Goal: Task Accomplishment & Management: Manage account settings

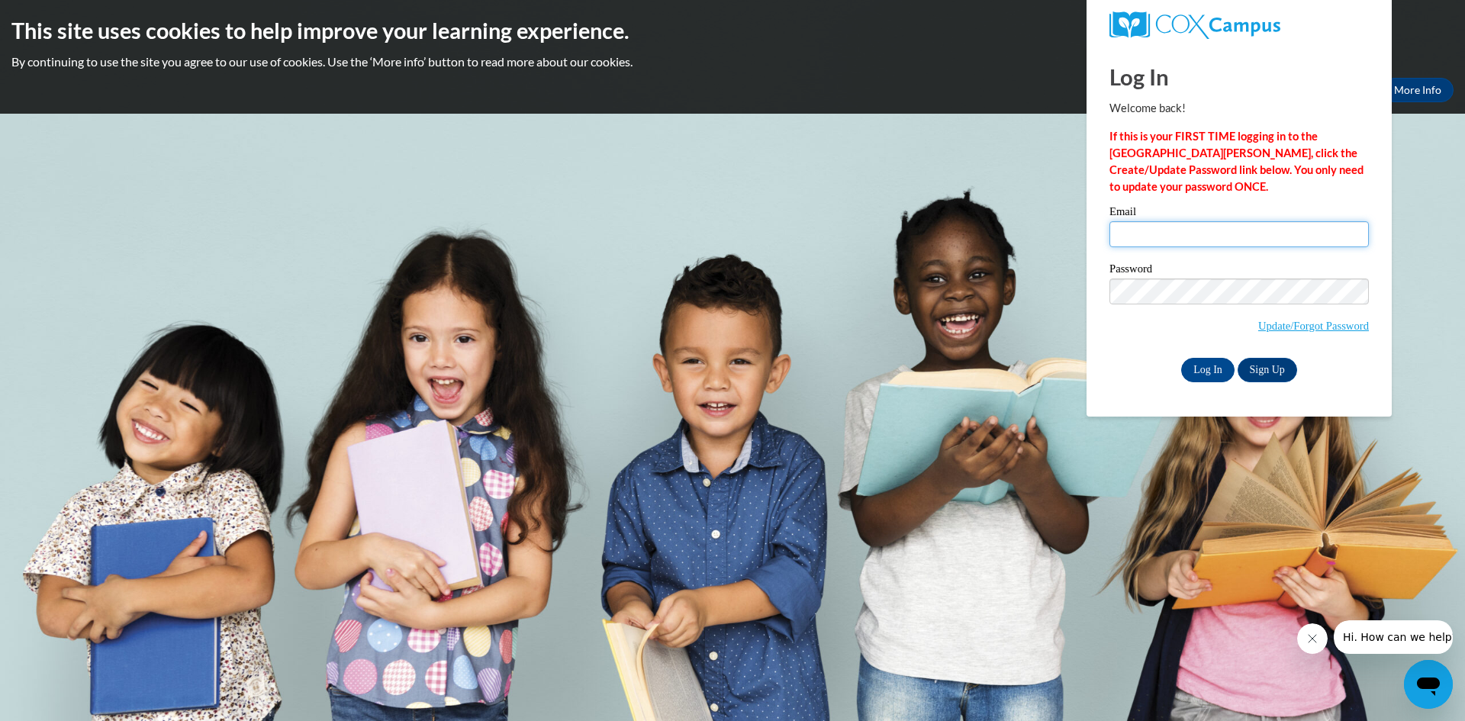
click at [1128, 230] on input "Email" at bounding box center [1238, 234] width 259 height 26
type input "[EMAIL_ADDRESS][DOMAIN_NAME]"
drag, startPoint x: 1190, startPoint y: 366, endPoint x: 1162, endPoint y: 368, distance: 28.3
click at [1183, 367] on input "Log In" at bounding box center [1207, 370] width 53 height 24
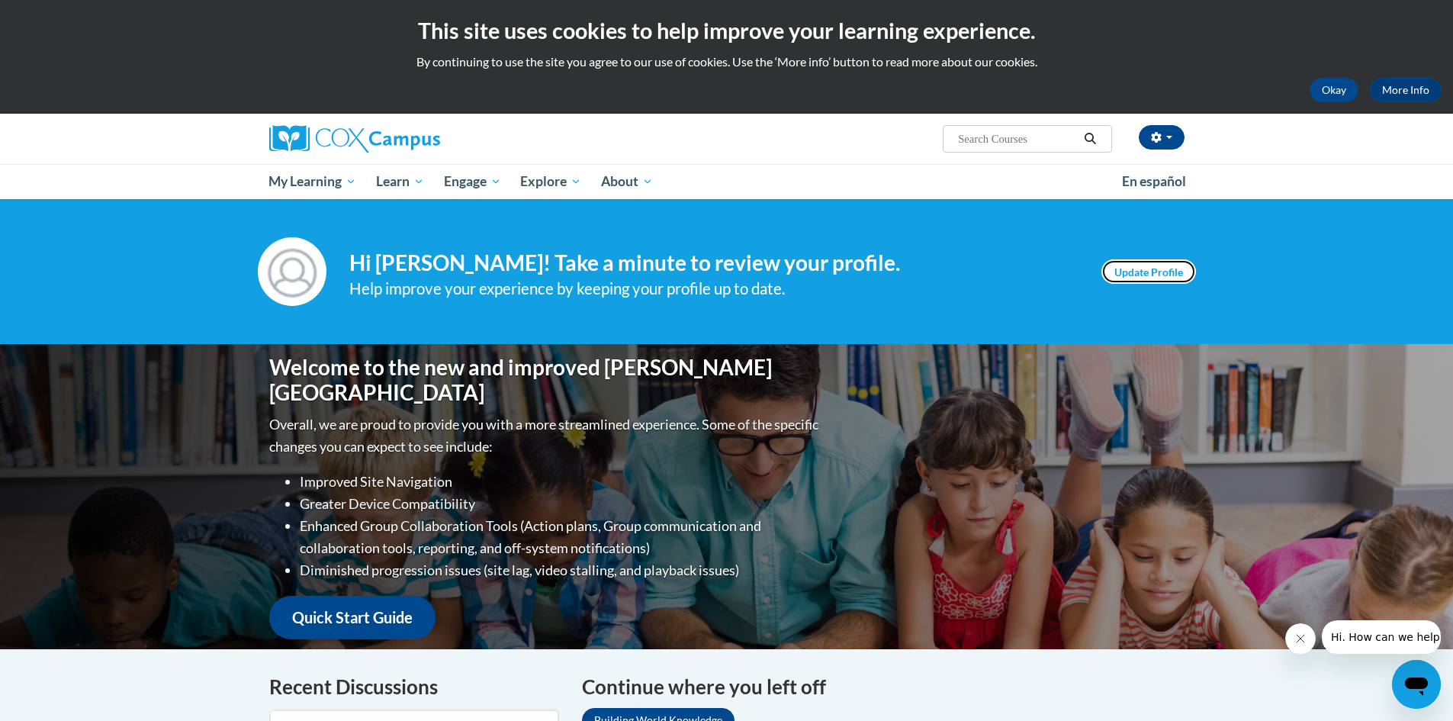
click at [1144, 276] on link "Update Profile" at bounding box center [1149, 271] width 95 height 24
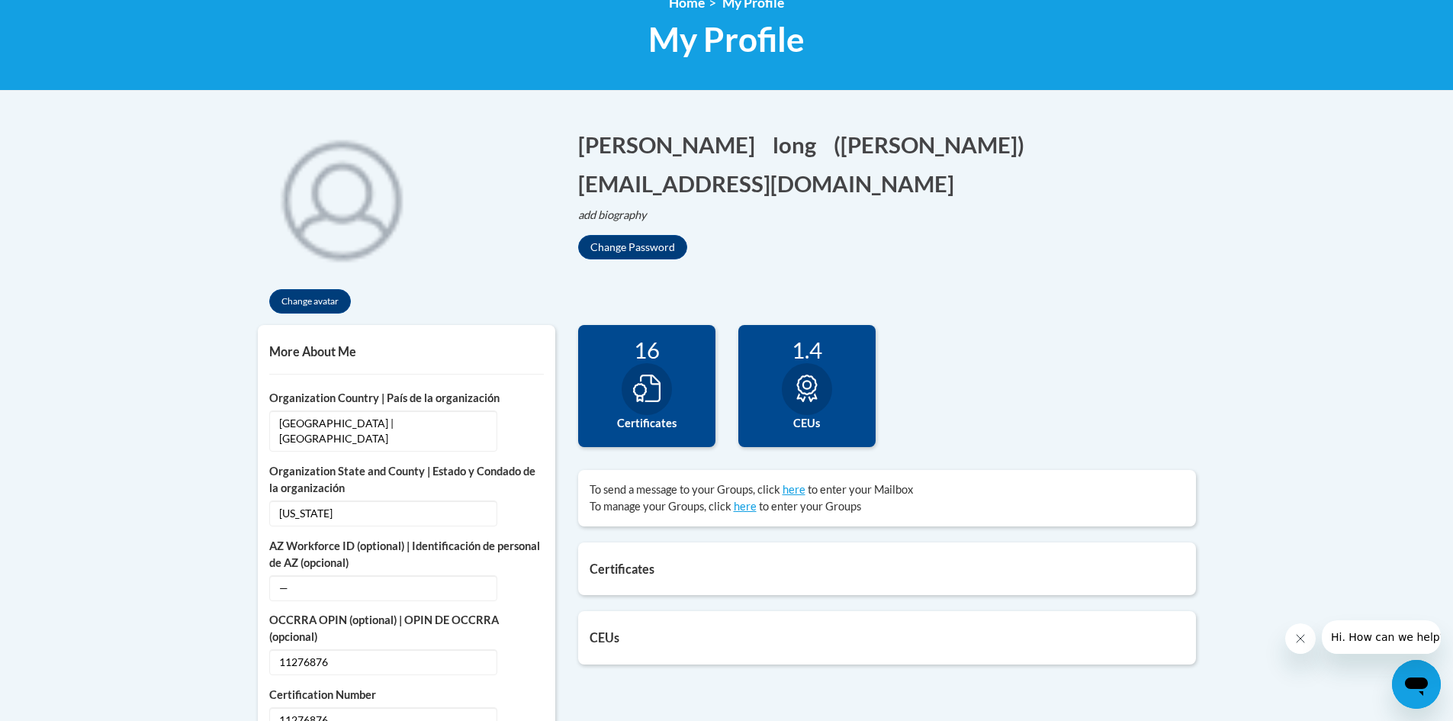
scroll to position [229, 0]
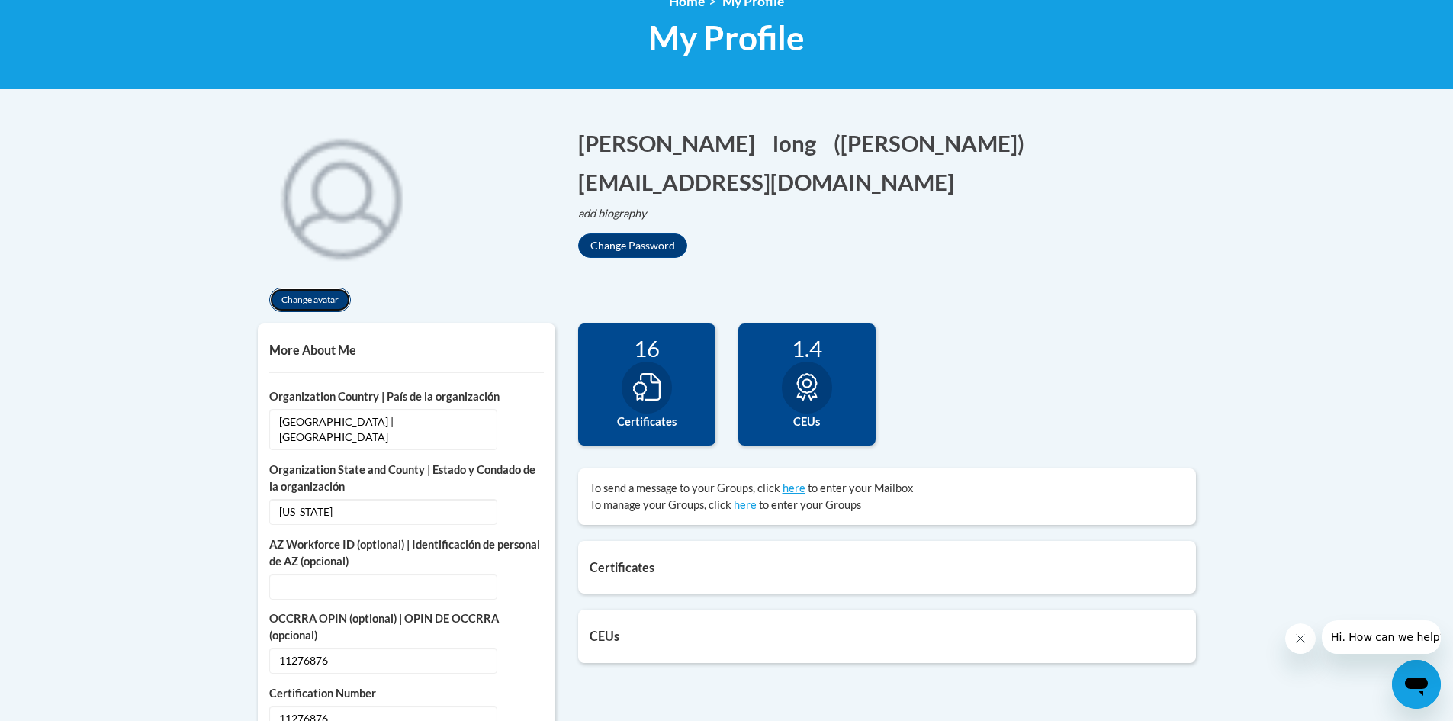
click at [322, 304] on button "Change avatar" at bounding box center [310, 300] width 82 height 24
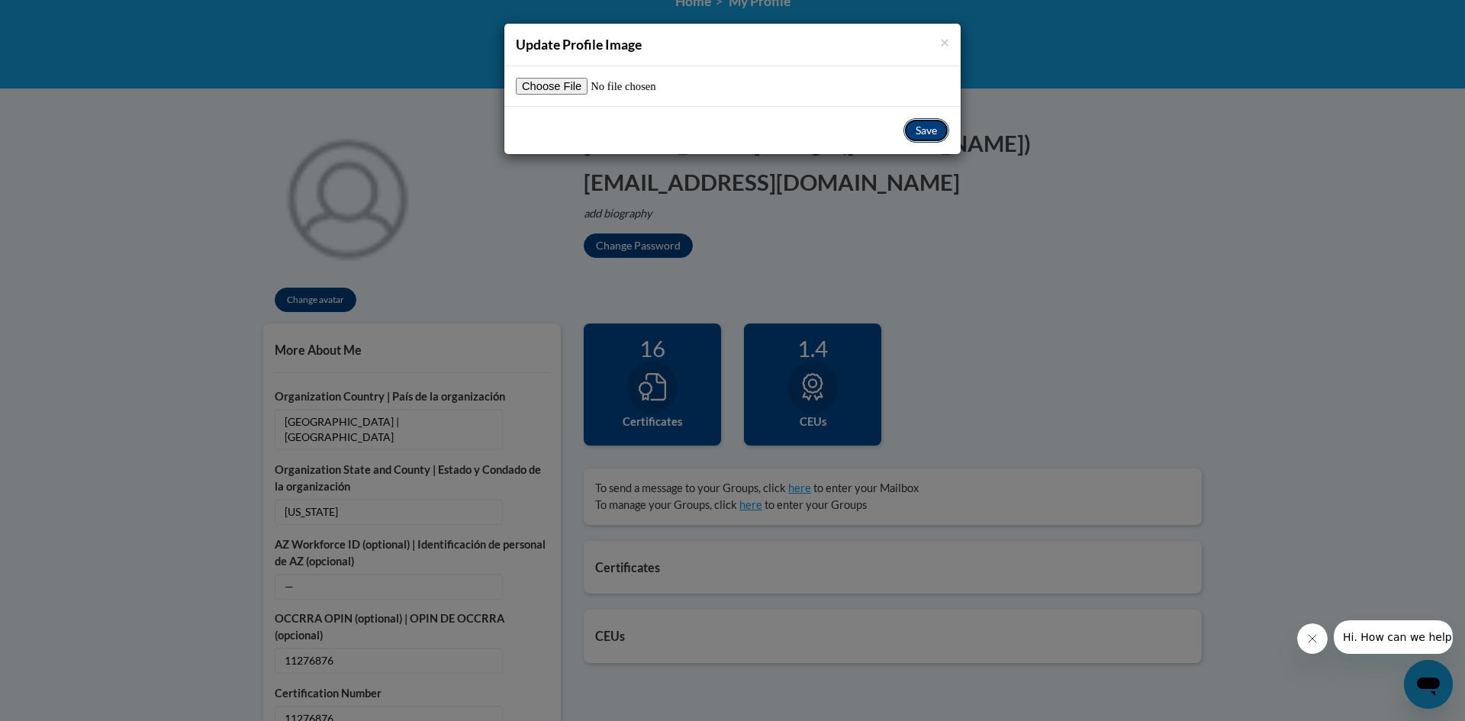
click at [924, 136] on button "Save" at bounding box center [926, 130] width 46 height 24
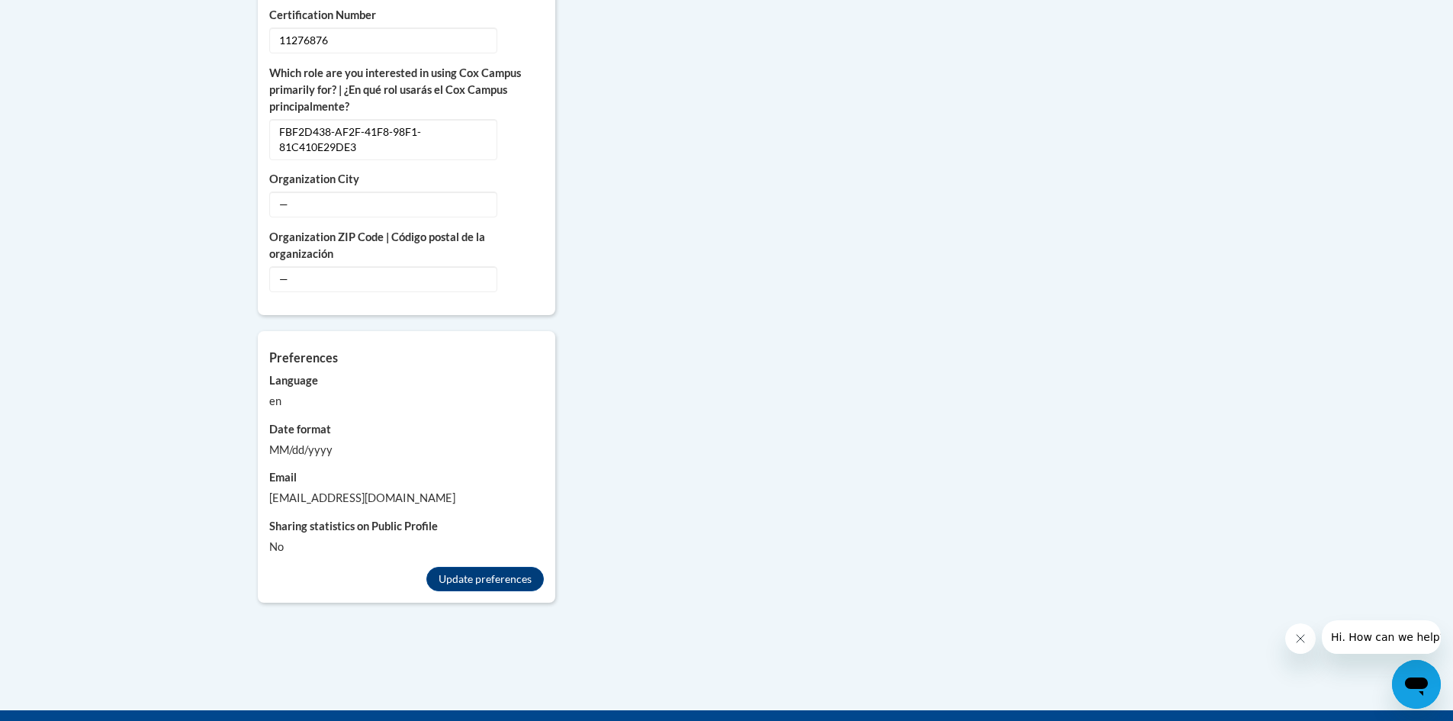
scroll to position [916, 0]
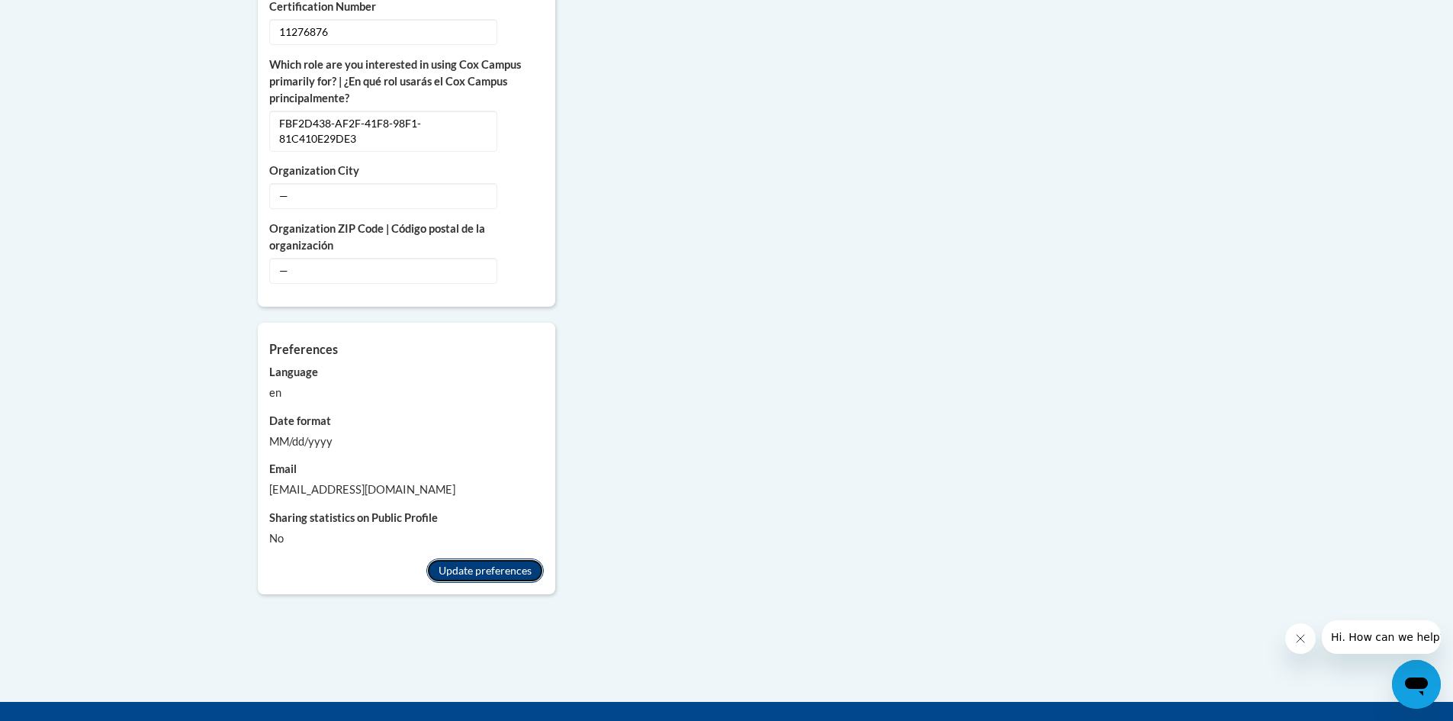
click at [483, 558] on button "Update preferences" at bounding box center [484, 570] width 117 height 24
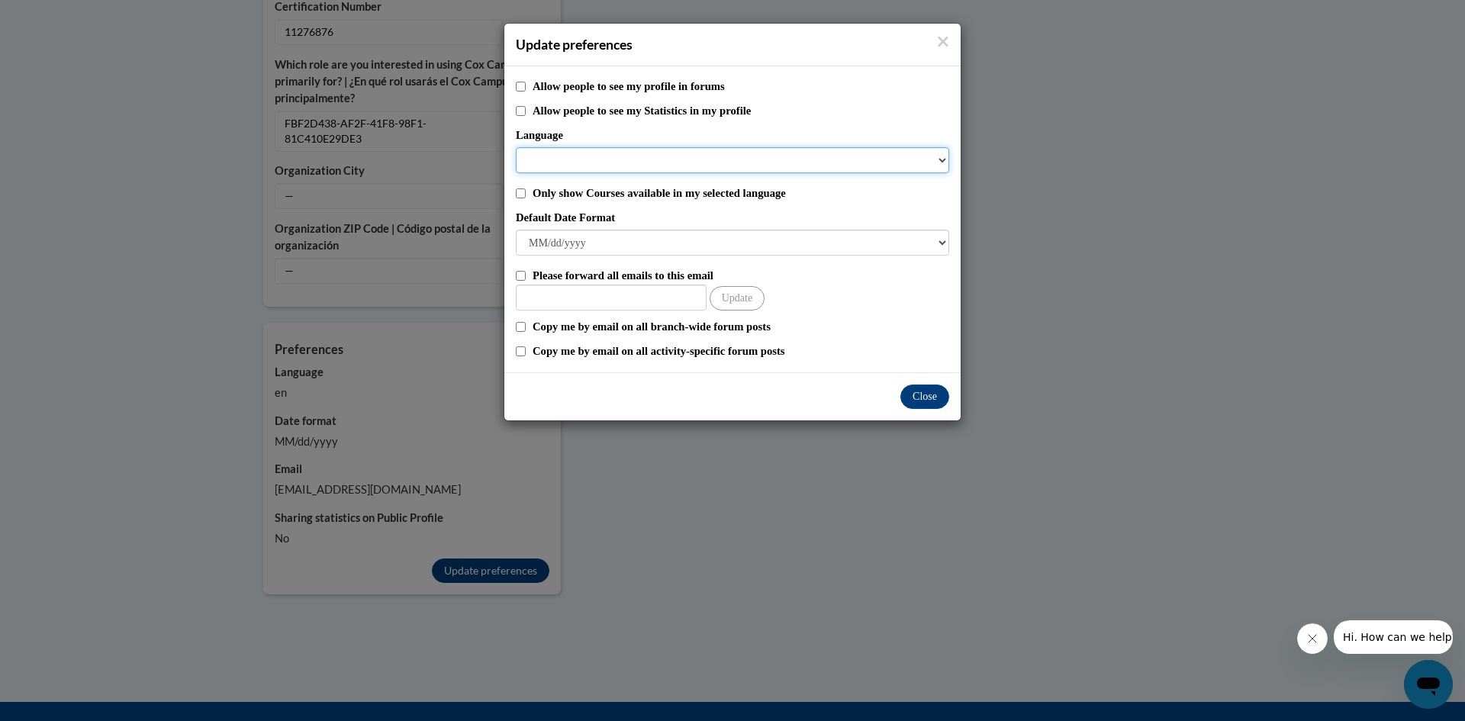
click at [941, 159] on select "Language" at bounding box center [732, 160] width 433 height 26
click at [944, 161] on select "Language" at bounding box center [732, 160] width 433 height 26
click at [518, 275] on input "Please forward all emails to this email" at bounding box center [521, 276] width 10 height 10
checkbox input "true"
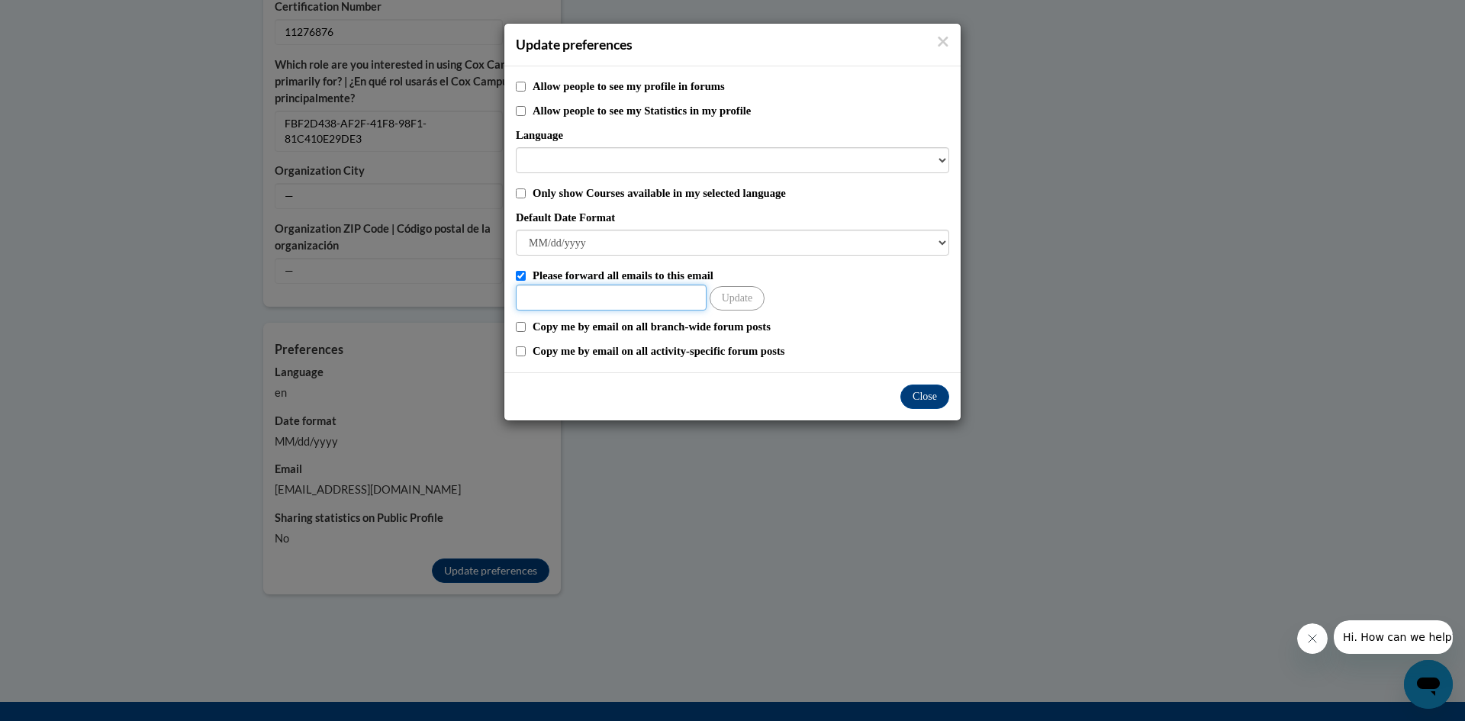
click at [552, 299] on input "Other Email" at bounding box center [611, 298] width 191 height 26
type input "dorothymlong@hotmail.com"
click at [732, 304] on button "Update" at bounding box center [737, 298] width 55 height 24
click at [931, 396] on button "Close" at bounding box center [924, 397] width 49 height 24
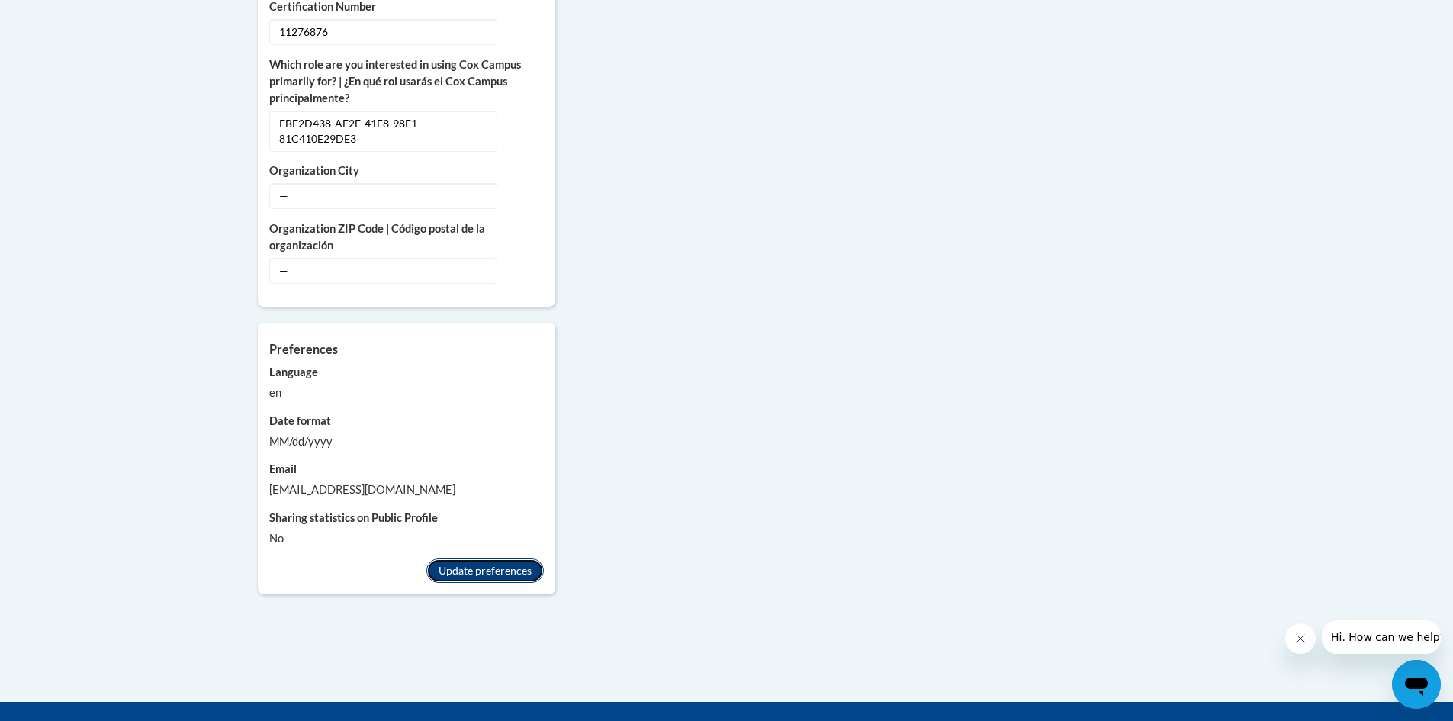
click at [485, 559] on button "Update preferences" at bounding box center [484, 570] width 117 height 24
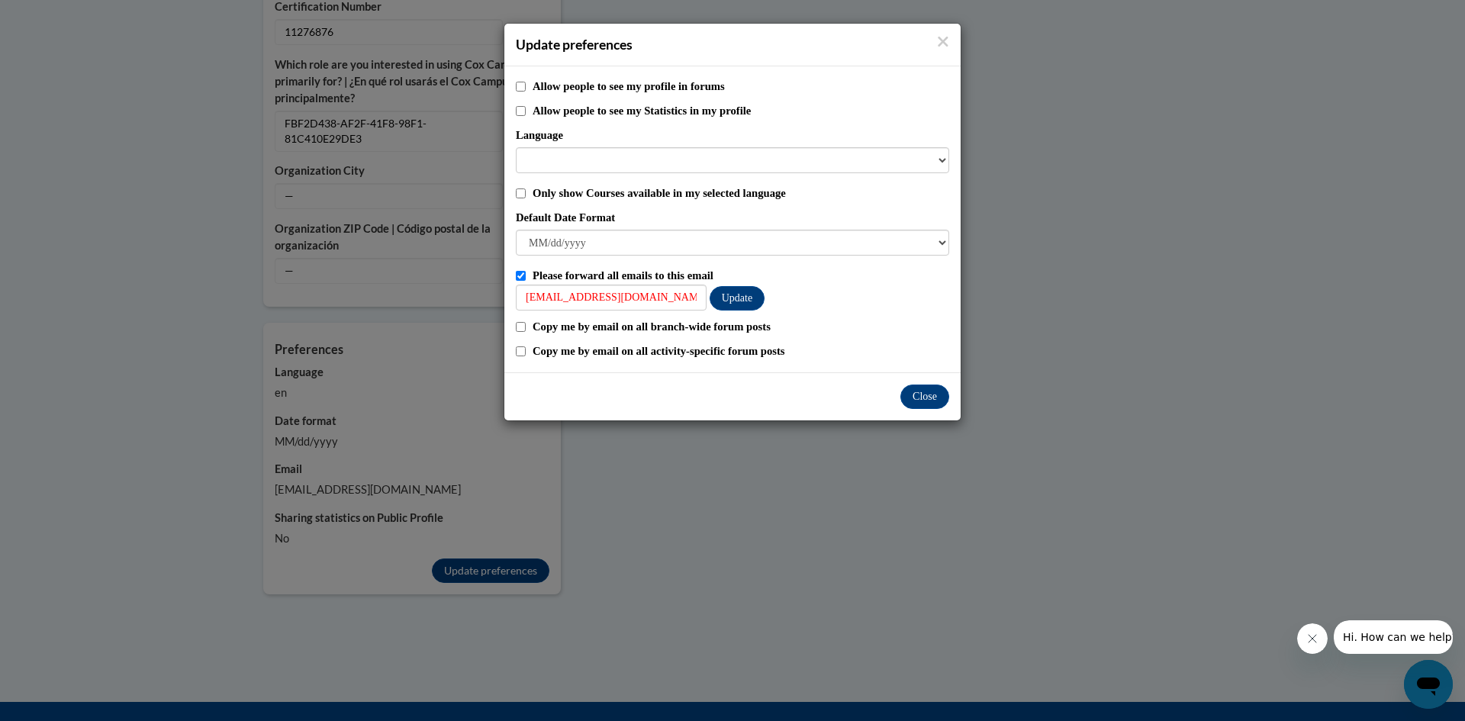
click at [958, 47] on div "Update preferences" at bounding box center [732, 45] width 456 height 43
click at [942, 243] on select "M/d/yyyy M/d/yy MM/dd/yy MM/dd/yyyy yy/MM/dd yyyy-MM-dd dd-MMM-yyyy dd/MM/yyyy …" at bounding box center [732, 243] width 433 height 26
select select "M/d/yyyy"
click at [516, 230] on select "M/d/yyyy M/d/yy MM/dd/yy MM/dd/yyyy yy/MM/dd yyyy-MM-dd dd-MMM-yyyy dd/MM/yyyy …" at bounding box center [732, 243] width 433 height 26
click at [928, 389] on button "Close" at bounding box center [924, 397] width 49 height 24
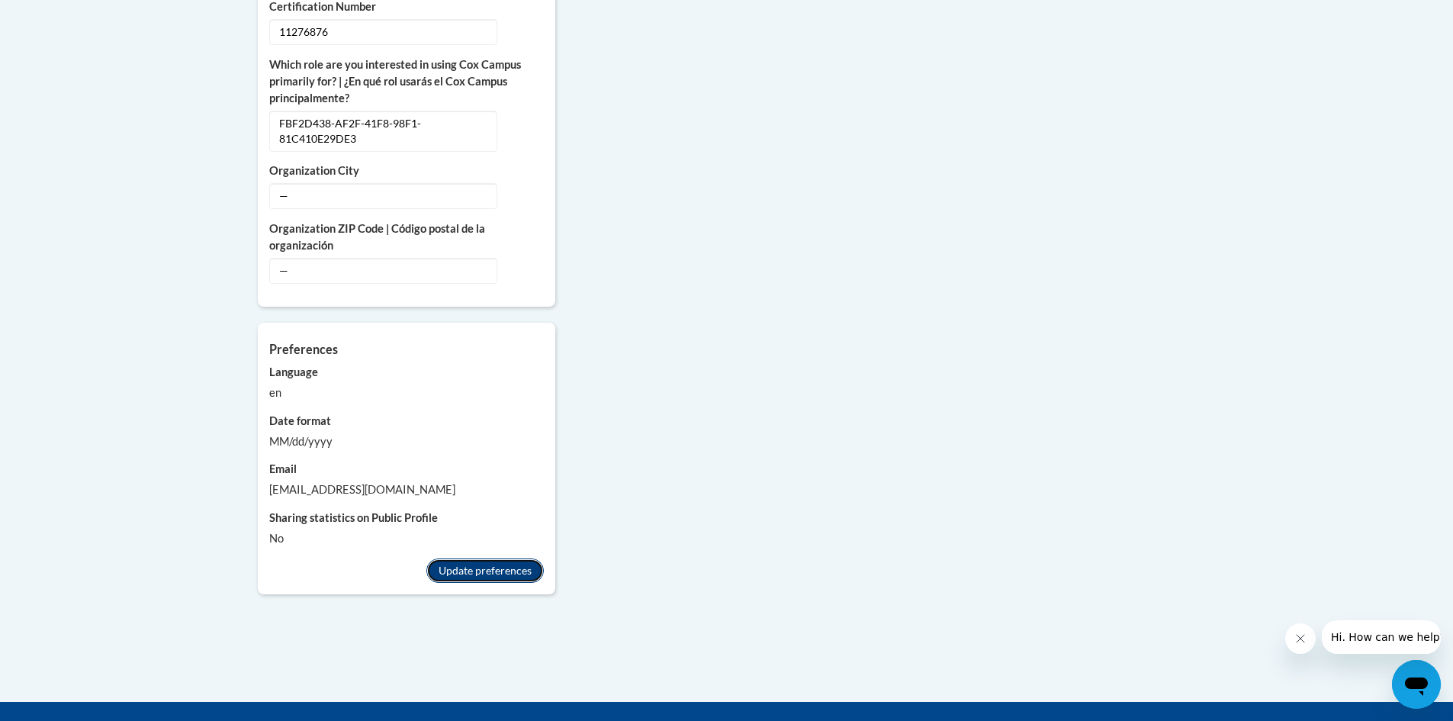
click at [473, 558] on button "Update preferences" at bounding box center [484, 570] width 117 height 24
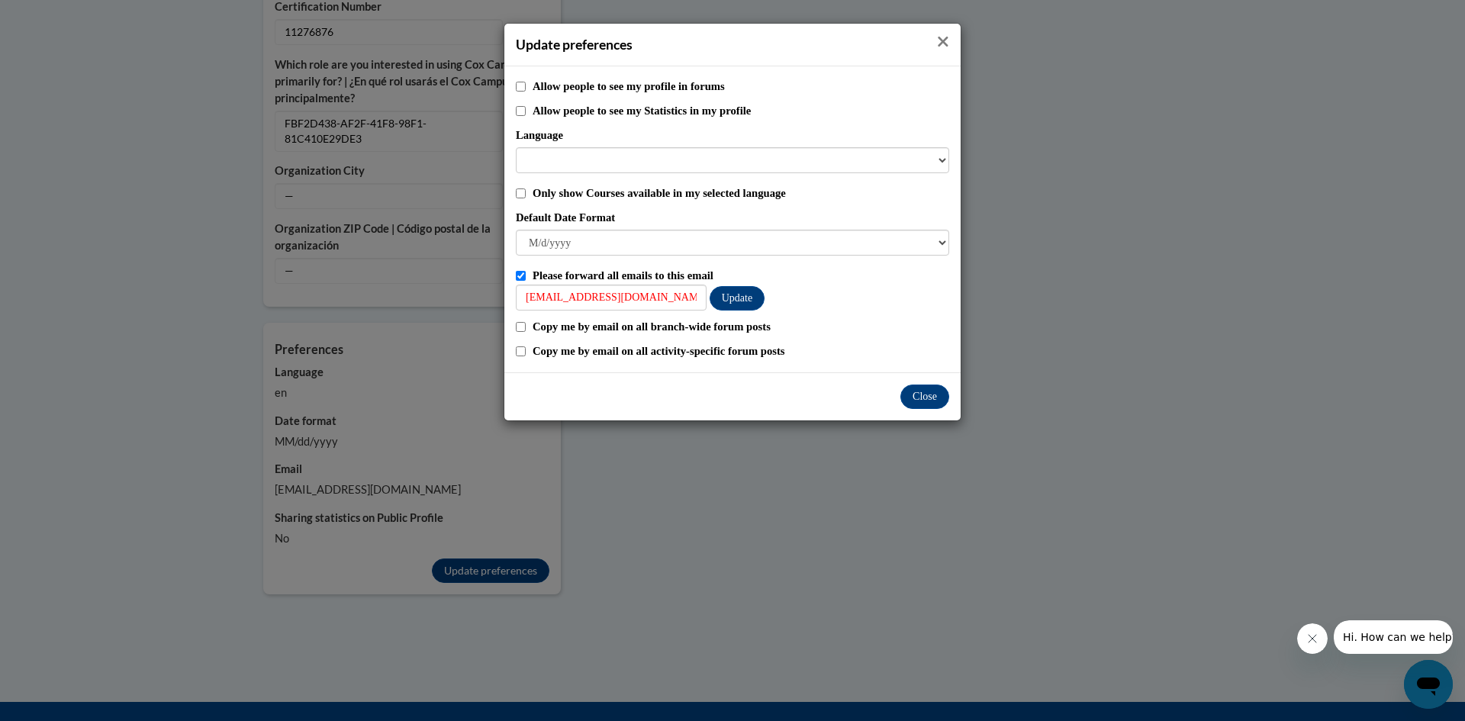
click at [938, 40] on icon "Close" at bounding box center [943, 42] width 12 height 16
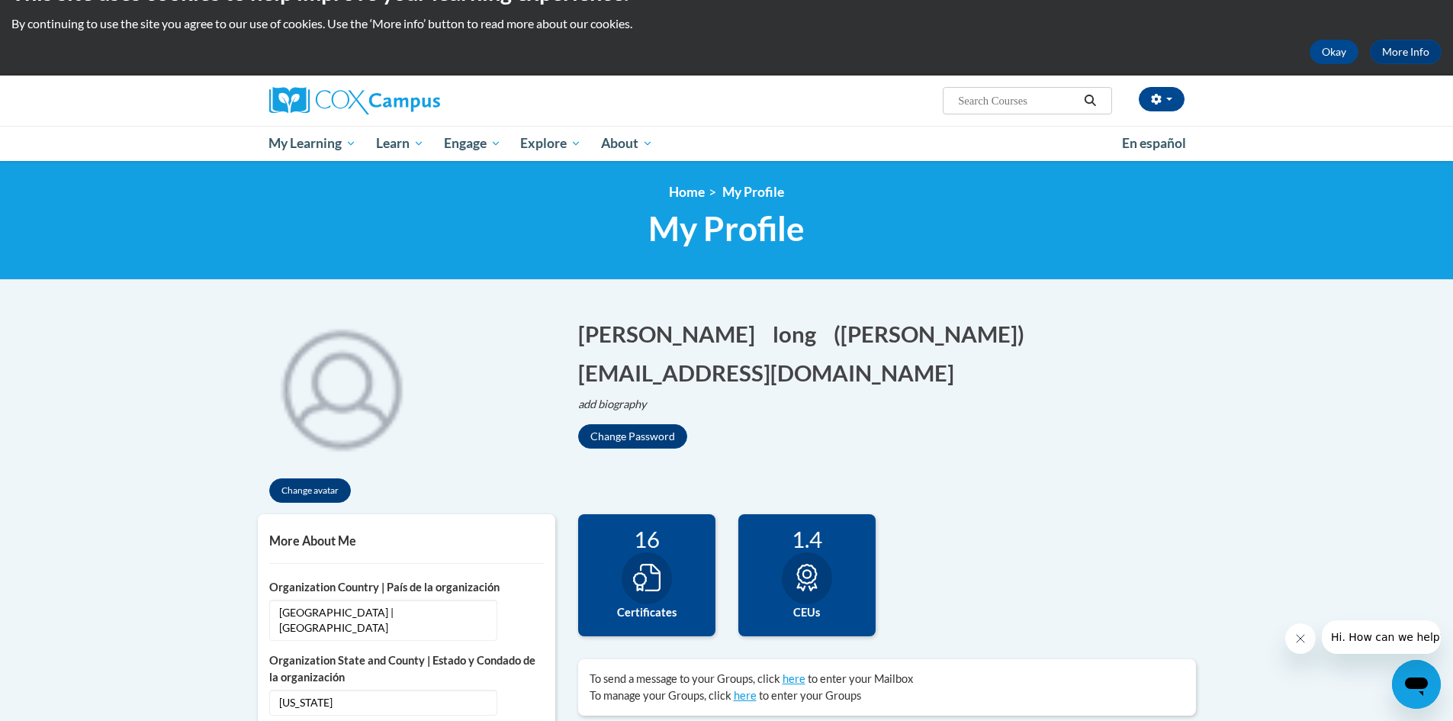
scroll to position [0, 0]
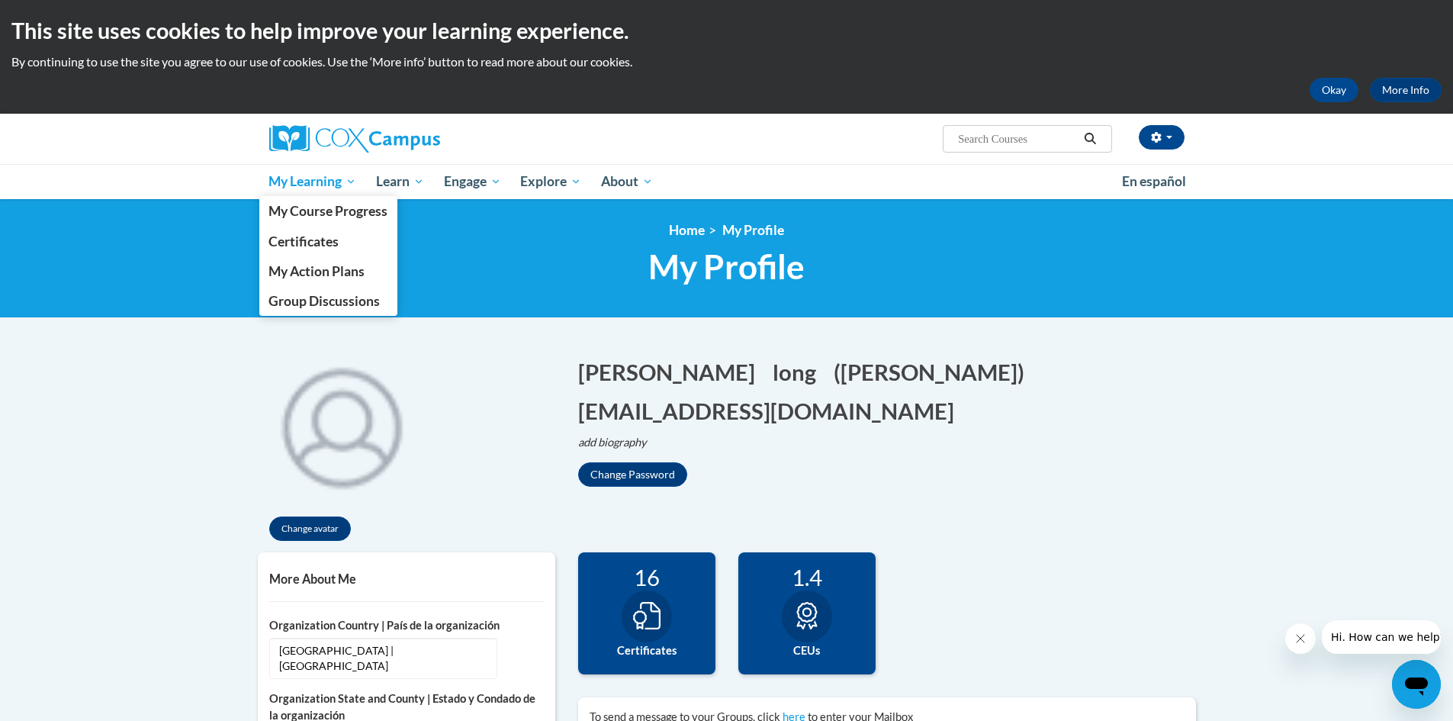
click at [305, 177] on span "My Learning" at bounding box center [313, 181] width 88 height 18
click at [327, 203] on span "My Course Progress" at bounding box center [328, 211] width 119 height 16
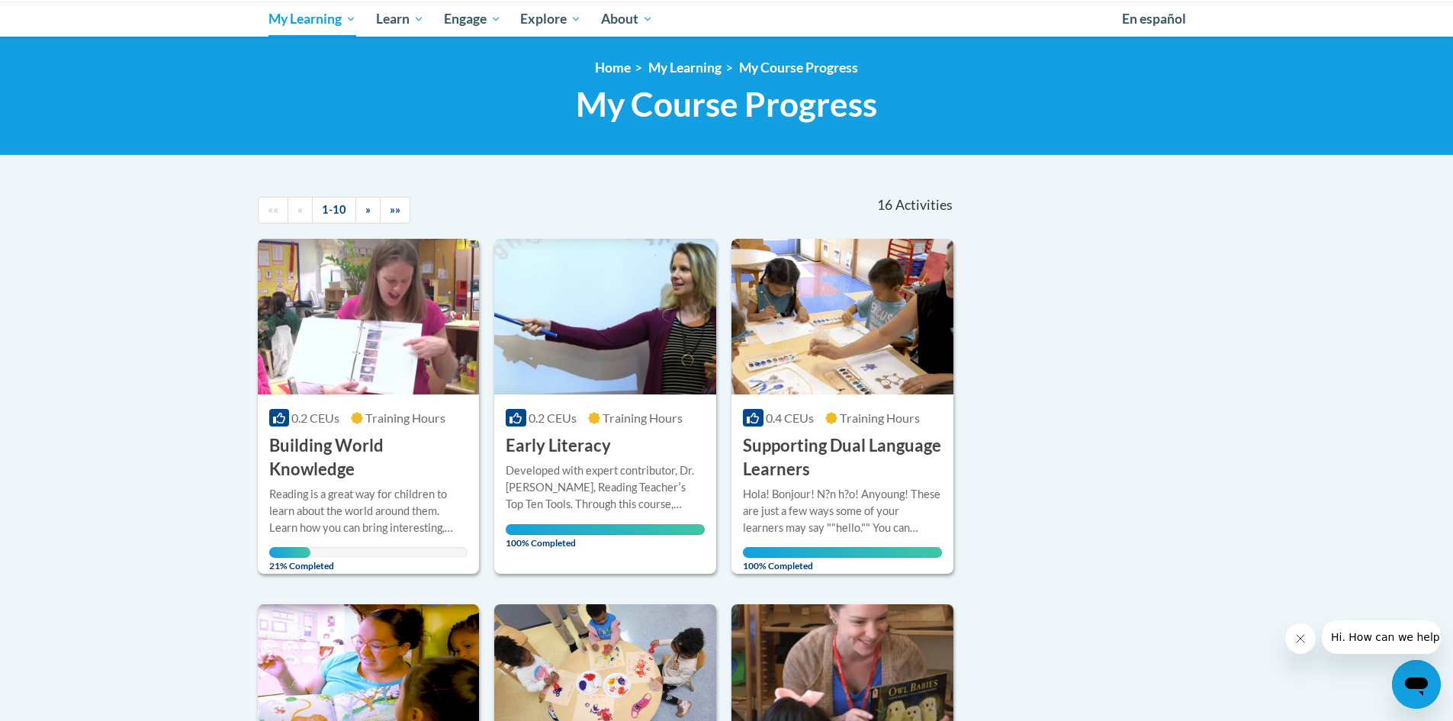
scroll to position [305, 0]
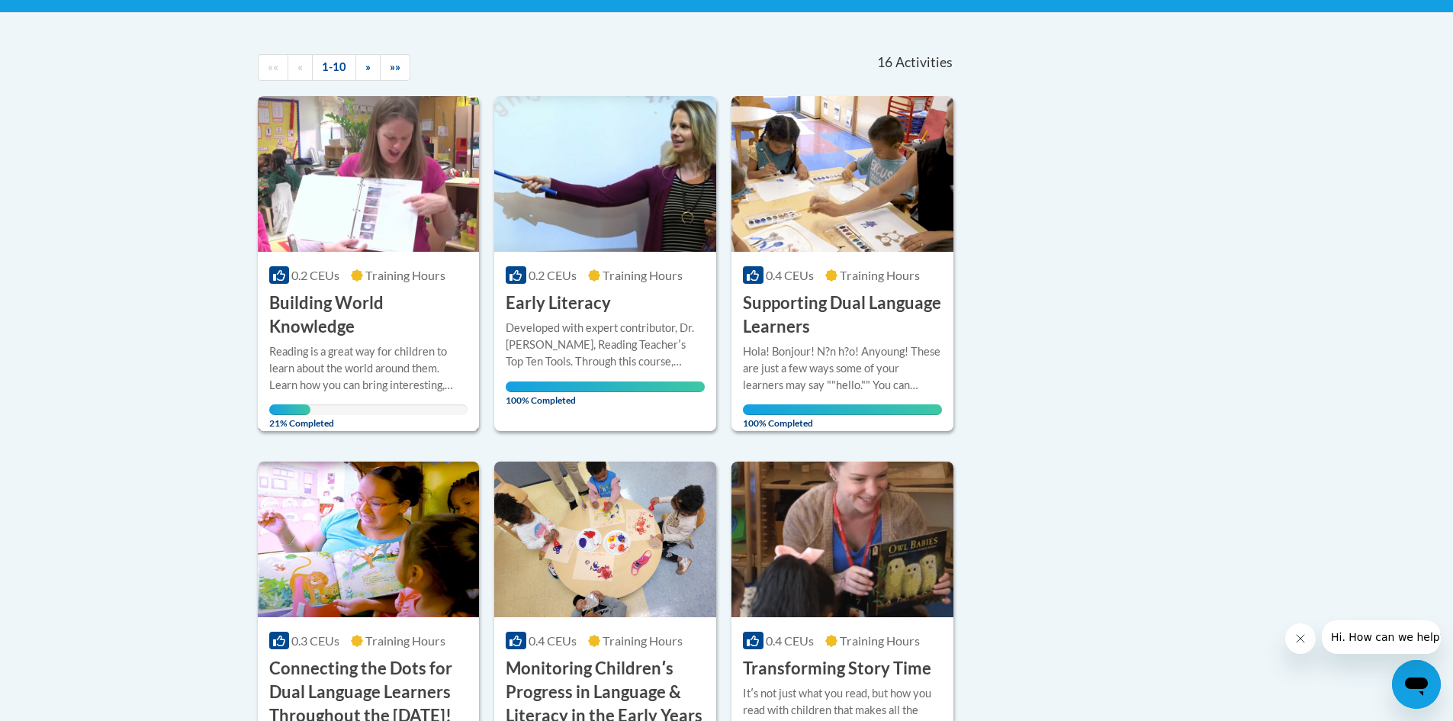
click at [338, 294] on h3 "Building World Knowledge" at bounding box center [368, 314] width 199 height 47
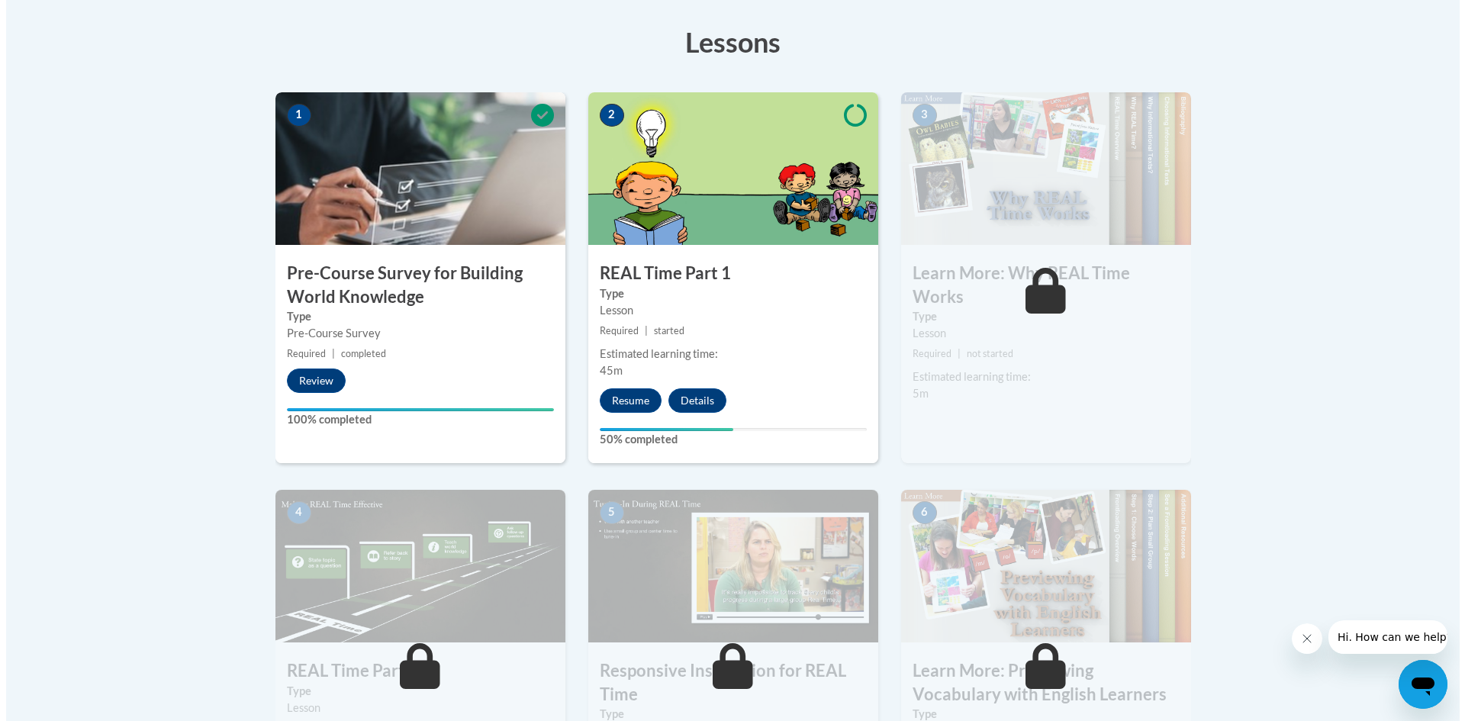
scroll to position [458, 0]
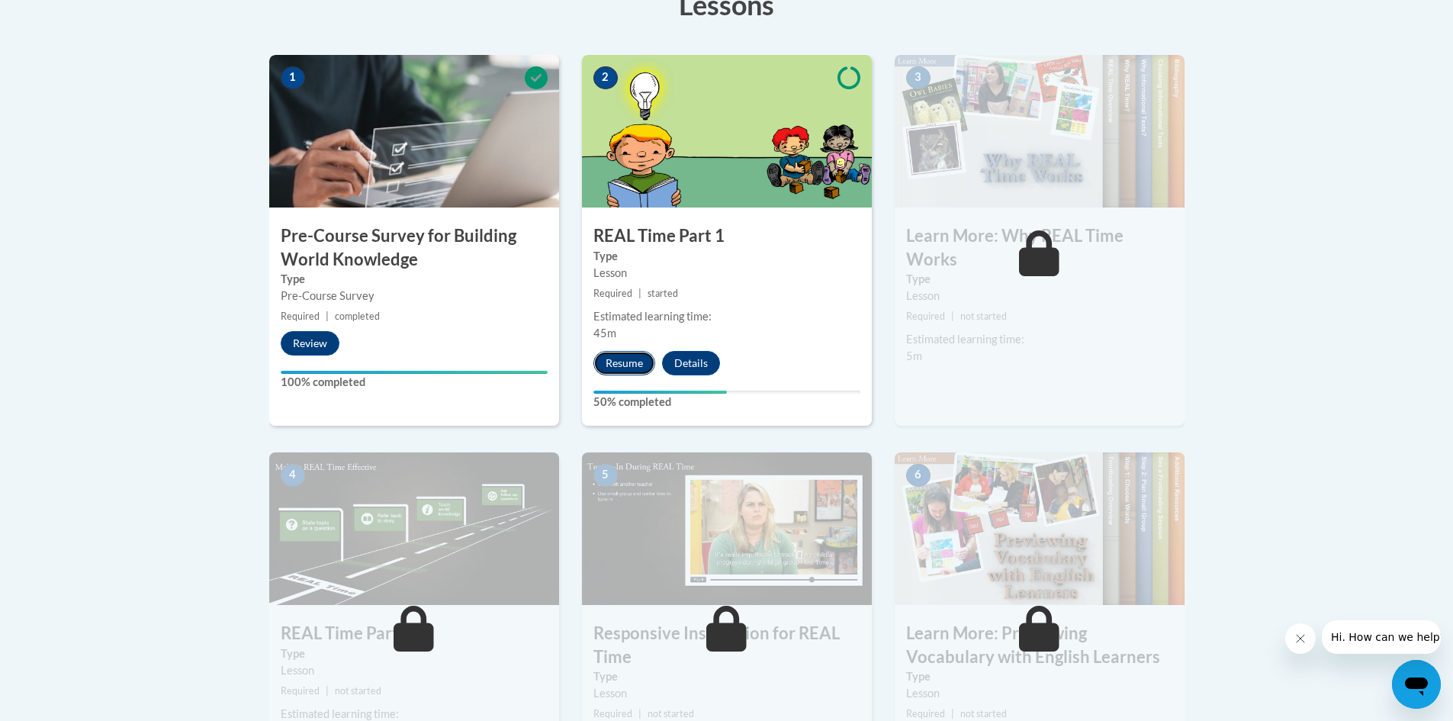
click at [621, 364] on button "Resume" at bounding box center [625, 363] width 62 height 24
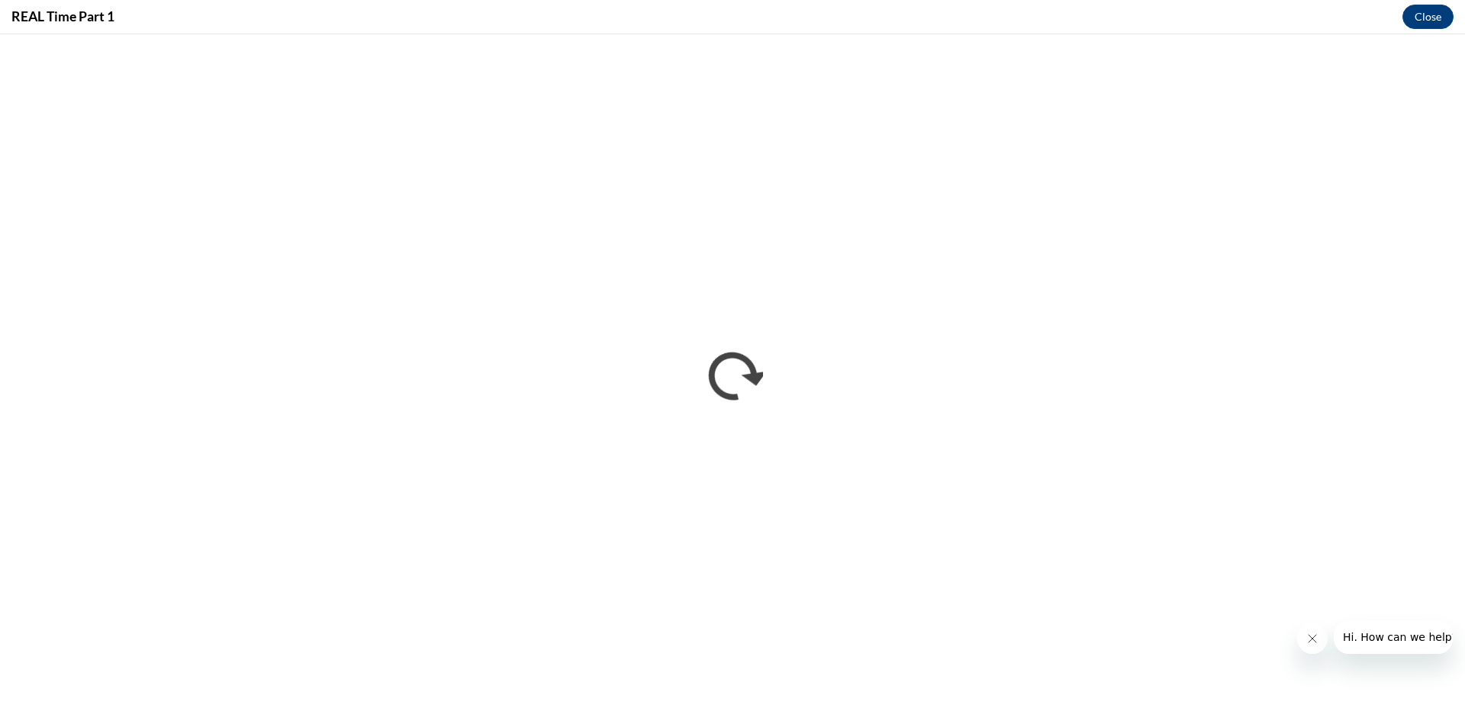
scroll to position [0, 0]
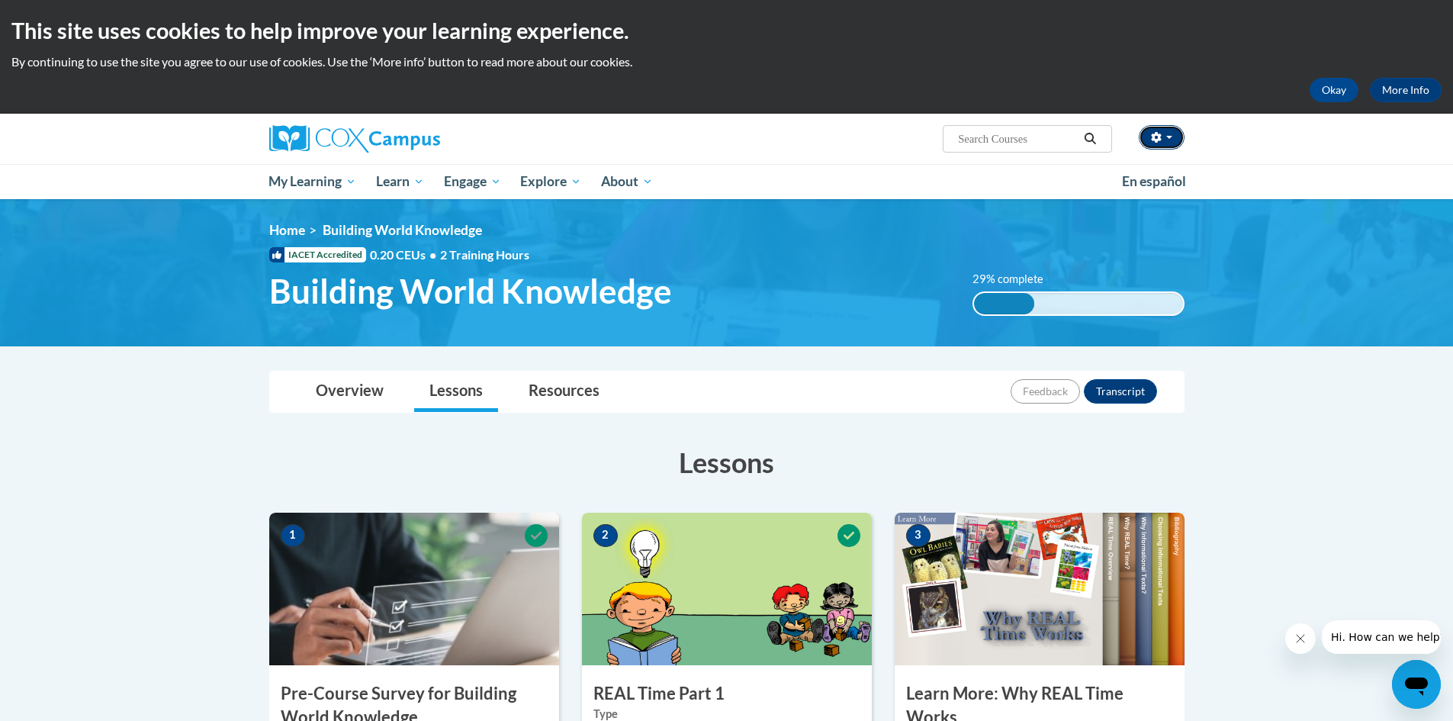
click at [1172, 137] on span "button" at bounding box center [1170, 137] width 6 height 3
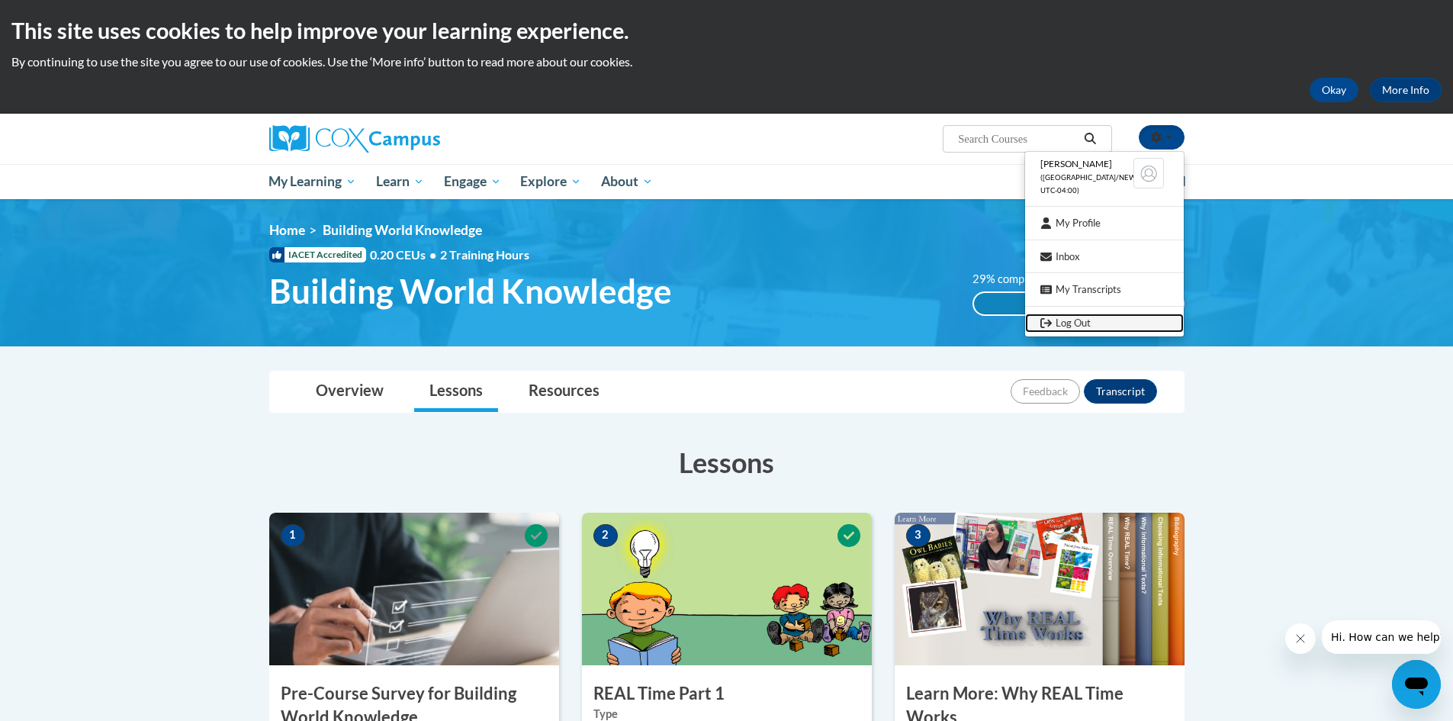
click at [1086, 327] on link "Log Out" at bounding box center [1104, 323] width 159 height 19
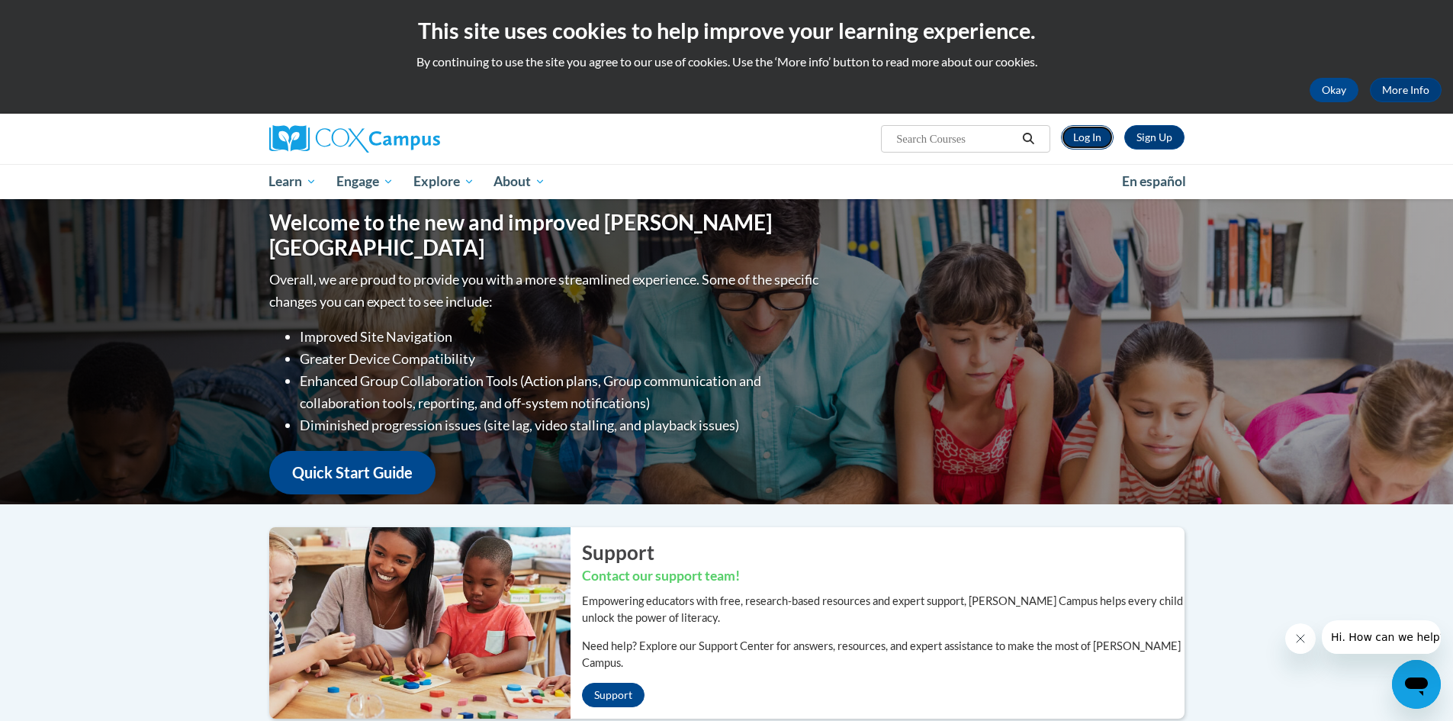
click at [1093, 137] on link "Log In" at bounding box center [1087, 137] width 53 height 24
